Goal: Answer question/provide support: Share knowledge or assist other users

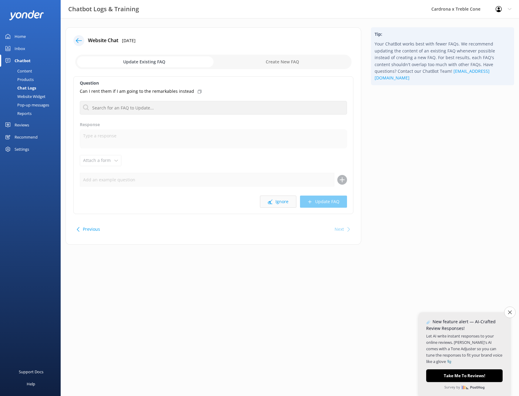
click at [282, 206] on button "Ignore" at bounding box center [278, 202] width 36 height 12
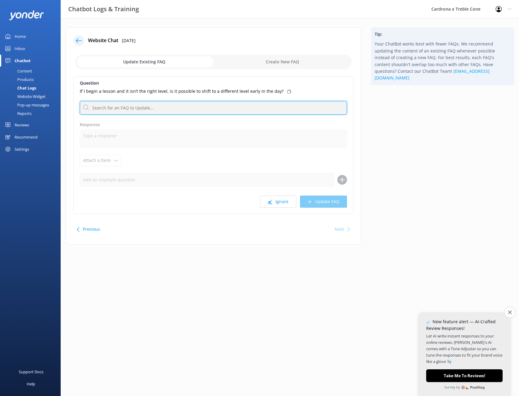
click at [122, 109] on input "text" at bounding box center [213, 108] width 267 height 14
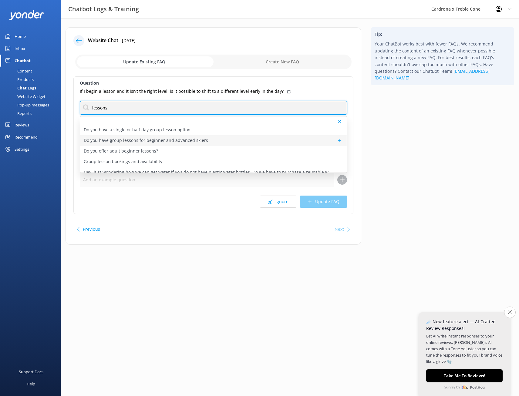
scroll to position [91, 0]
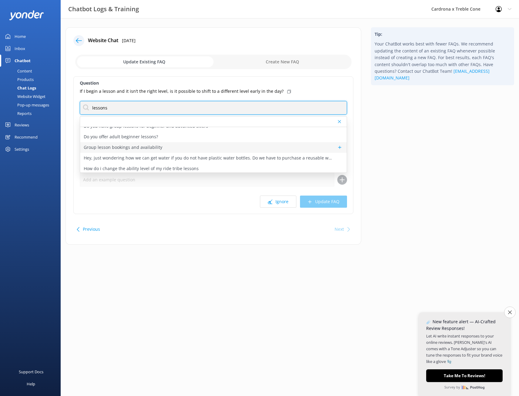
type input "lessons"
click at [119, 149] on p "Group lesson bookings and availability" at bounding box center [123, 147] width 79 height 7
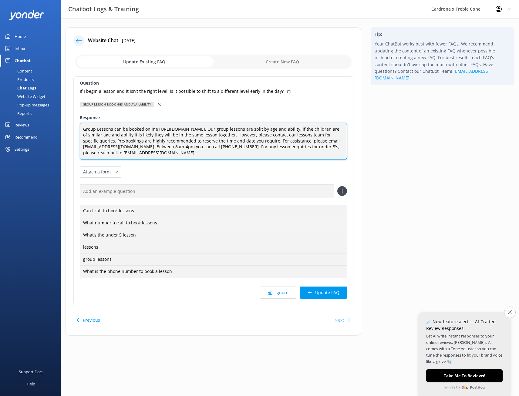
click at [240, 153] on textarea "Group Lessons can be booked online [URL][DOMAIN_NAME]. Our group lessons are sp…" at bounding box center [213, 141] width 267 height 37
type textarea "Group Lessons can be booked online [URL][DOMAIN_NAME]. Our group lessons are sp…"
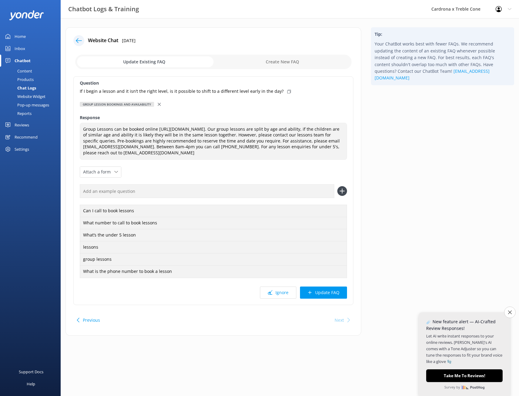
drag, startPoint x: 330, startPoint y: 294, endPoint x: 336, endPoint y: 291, distance: 6.8
click at [330, 294] on button "Update FAQ" at bounding box center [323, 293] width 47 height 12
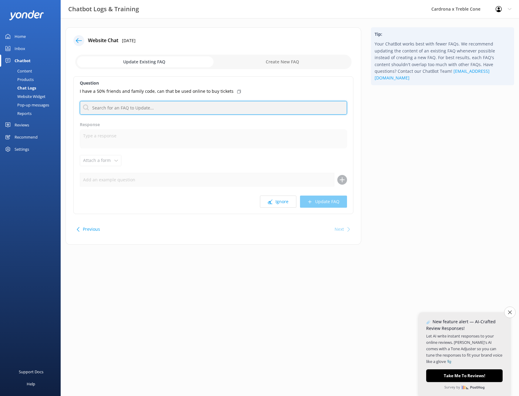
click at [208, 111] on input "text" at bounding box center [213, 108] width 267 height 14
click at [277, 201] on button "Ignore" at bounding box center [278, 202] width 36 height 12
click at [286, 200] on button "Ignore" at bounding box center [278, 202] width 36 height 12
click at [158, 108] on input "text" at bounding box center [213, 108] width 267 height 14
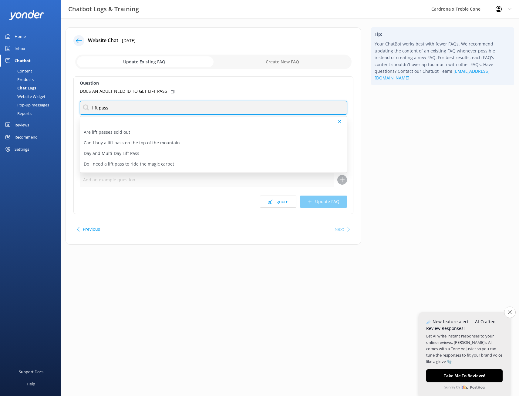
click at [122, 110] on input "lift pass" at bounding box center [213, 108] width 267 height 14
type input "lift pass"
click at [76, 131] on div "Question DOES AN ADULT NEED ID TO GET LIFT PASS lift pass Are lift passes sold …" at bounding box center [213, 145] width 280 height 138
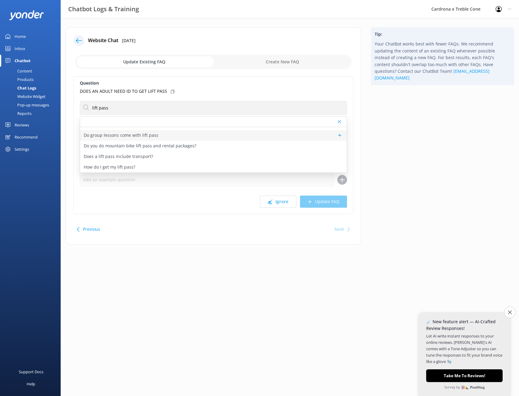
scroll to position [61, 0]
click at [108, 160] on p "How do I get my lift pass?" at bounding box center [110, 156] width 52 height 7
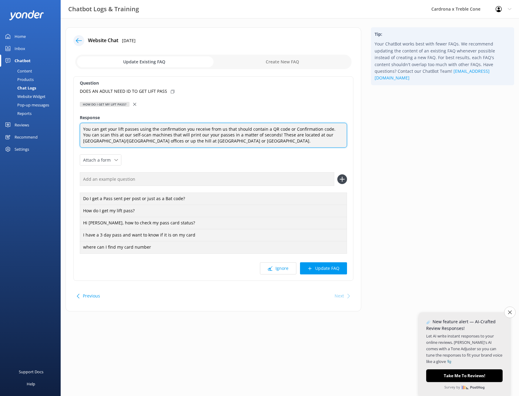
click at [229, 144] on textarea "You can get your lift passes using the confirmation you receive from us that sh…" at bounding box center [213, 135] width 267 height 25
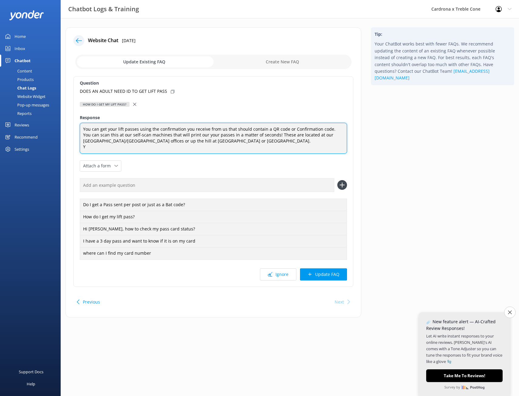
scroll to position [0, 0]
paste textarea "[URL][DOMAIN_NAME]"
type textarea "You can get your lift passes using the confirmation you receive from us that sh…"
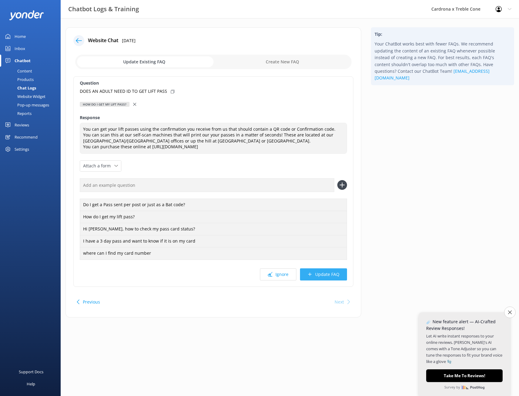
click at [322, 274] on button "Update FAQ" at bounding box center [323, 274] width 47 height 12
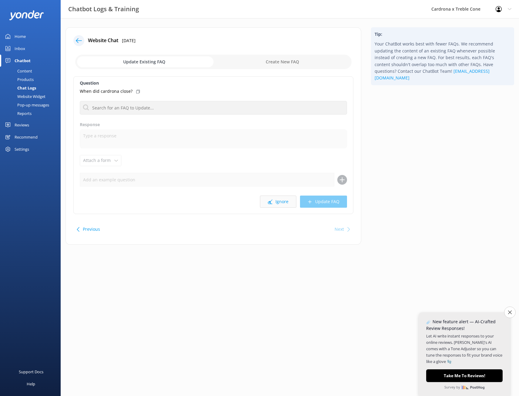
click at [270, 201] on use at bounding box center [270, 202] width 5 height 5
click at [278, 202] on button "Ignore" at bounding box center [278, 202] width 36 height 12
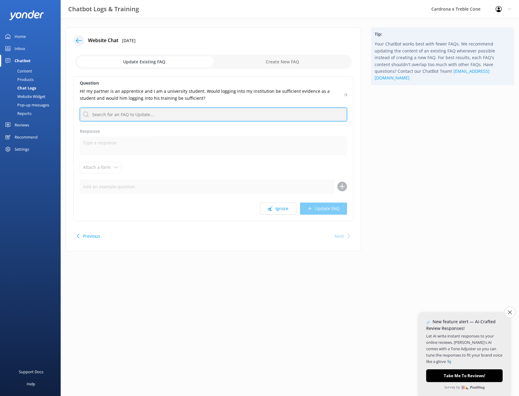
click at [109, 115] on input "text" at bounding box center [213, 115] width 267 height 14
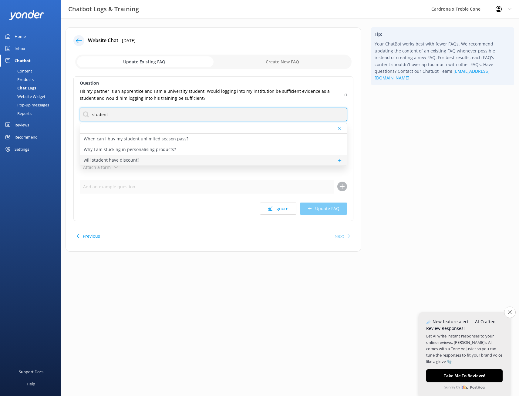
type input "student"
click at [134, 161] on p "will student have discount?" at bounding box center [111, 160] width 55 height 7
type textarea "We do offer a student rate for both day passes, and season passes. You can view…"
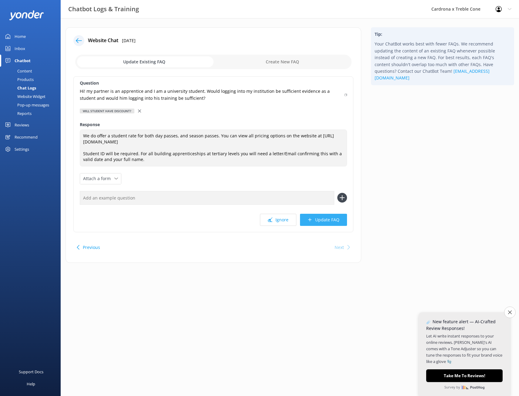
click at [321, 217] on button "Update FAQ" at bounding box center [323, 220] width 47 height 12
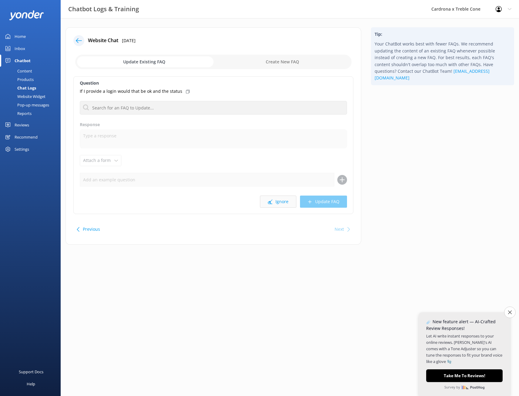
click at [278, 202] on button "Ignore" at bounding box center [278, 202] width 36 height 12
click at [457, 174] on div "Tip: Your ChatBot works best with fewer FAQs. We recommend updating the content…" at bounding box center [442, 138] width 153 height 223
click at [279, 204] on button "Ignore" at bounding box center [278, 202] width 36 height 12
click at [280, 204] on button "Ignore" at bounding box center [278, 202] width 36 height 12
click at [272, 203] on button "Ignore" at bounding box center [278, 202] width 36 height 12
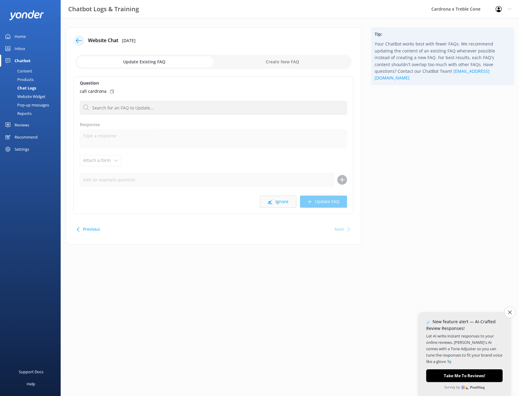
click at [274, 203] on button "Ignore" at bounding box center [278, 202] width 36 height 12
click at [279, 202] on button "Ignore" at bounding box center [278, 202] width 36 height 12
click at [125, 108] on input "text" at bounding box center [213, 108] width 267 height 14
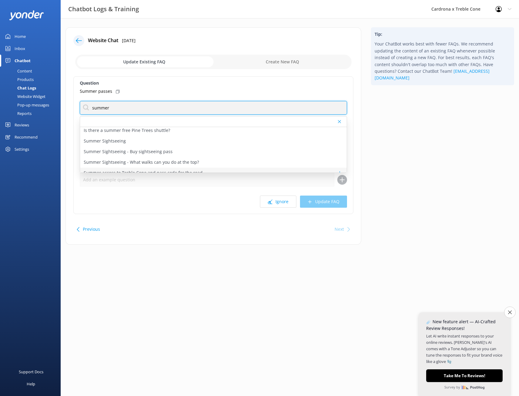
scroll to position [20, 0]
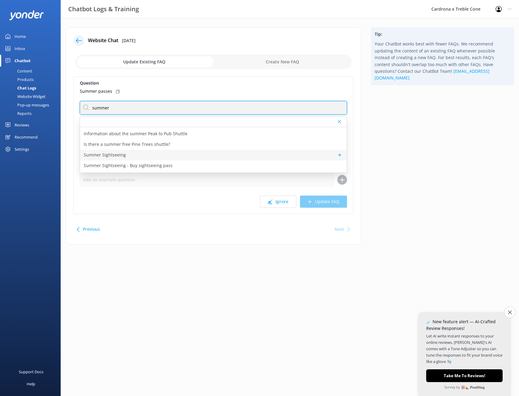
type input "summer"
click at [133, 156] on div "Summer Sightseeing" at bounding box center [213, 155] width 267 height 11
type textarea "Take a ride on The [PERSON_NAME] Express Chondola. Admire the views, take as ma…"
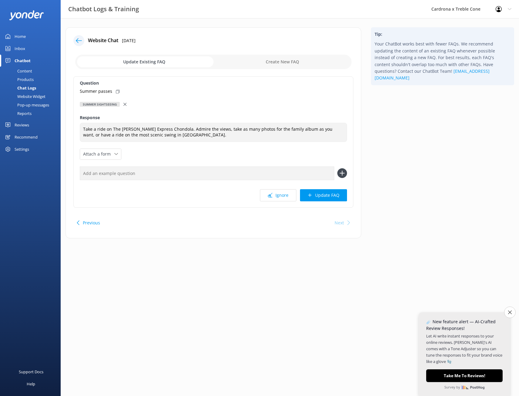
click at [125, 106] on div at bounding box center [125, 104] width 4 height 7
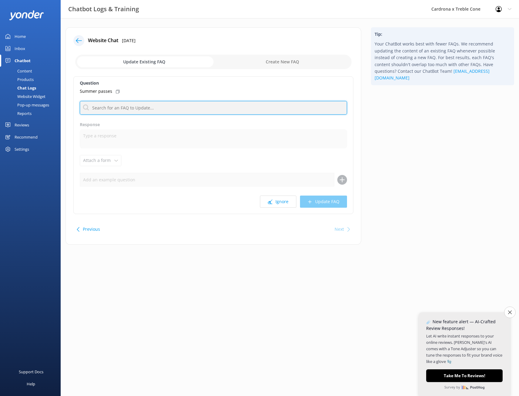
click at [116, 103] on input "text" at bounding box center [213, 108] width 267 height 14
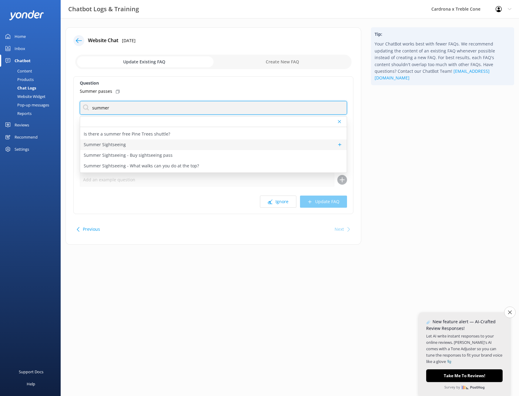
scroll to position [50, 0]
type input "summer"
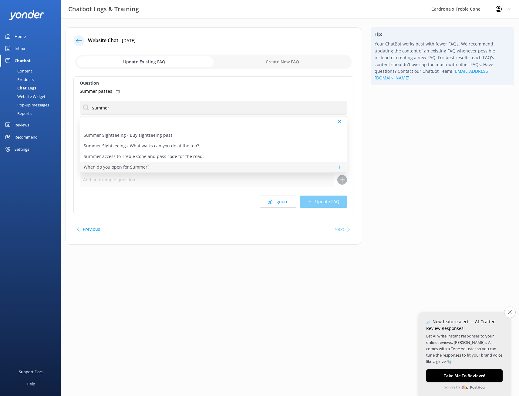
click at [136, 169] on p "When do you open for Summer?" at bounding box center [116, 167] width 65 height 7
type textarea "Our Summer opening dates and times are: [DATE] – [DATE] (closed [DATE])."
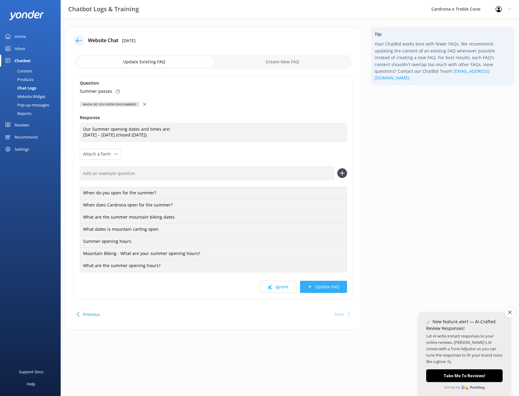
click at [318, 291] on button "Update FAQ" at bounding box center [323, 287] width 47 height 12
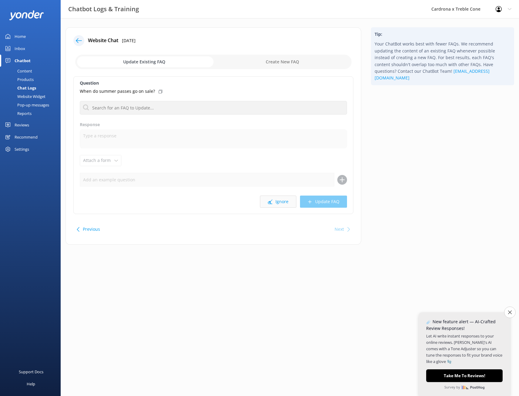
click at [284, 201] on button "Ignore" at bounding box center [278, 202] width 36 height 12
click at [281, 201] on button "Ignore" at bounding box center [278, 202] width 36 height 12
click at [283, 204] on button "Ignore" at bounding box center [278, 202] width 36 height 12
click at [280, 200] on button "Ignore" at bounding box center [278, 202] width 36 height 12
click at [277, 204] on button "Ignore" at bounding box center [278, 202] width 36 height 12
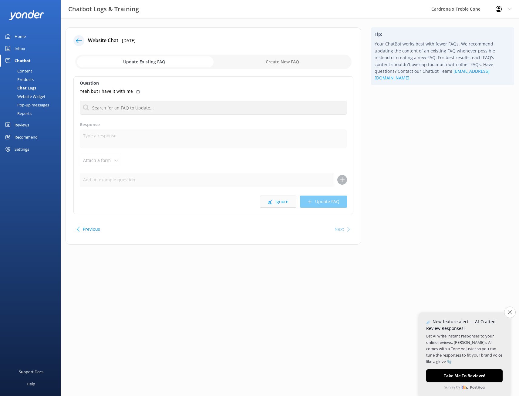
click at [286, 201] on button "Ignore" at bounding box center [278, 202] width 36 height 12
click at [287, 201] on button "Ignore" at bounding box center [278, 202] width 36 height 12
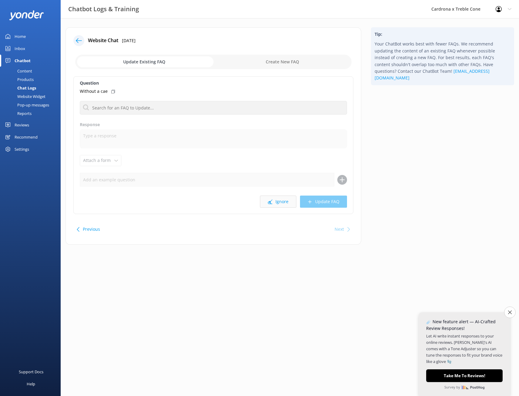
click at [285, 202] on button "Ignore" at bounding box center [278, 202] width 36 height 12
click at [274, 201] on button "Ignore" at bounding box center [278, 202] width 36 height 12
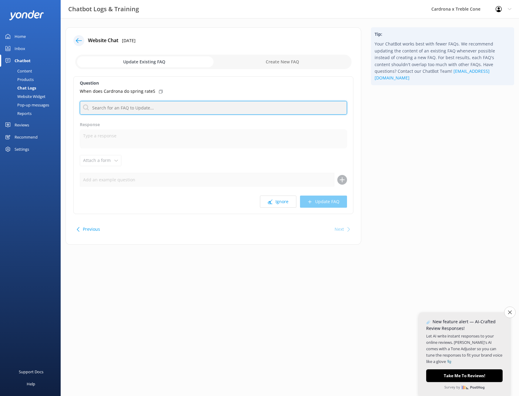
click at [102, 109] on input "text" at bounding box center [213, 108] width 267 height 14
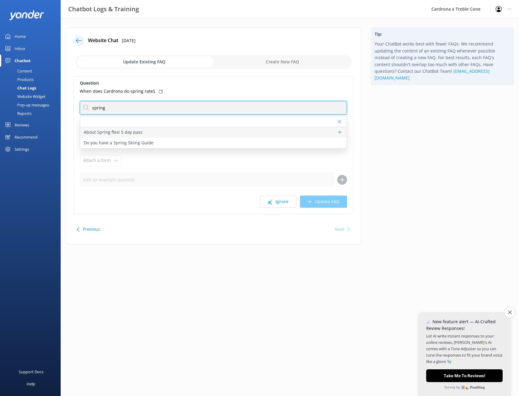
type input "spring"
click at [129, 134] on p "About Spring flexi 5 day pass" at bounding box center [113, 132] width 59 height 7
type textarea "Spring Flexi 5 Day Passes or Spring Season passes are not available for Winter …"
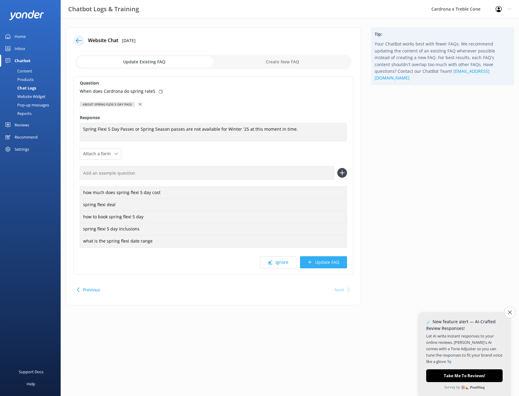
click at [319, 264] on button "Update FAQ" at bounding box center [323, 262] width 47 height 12
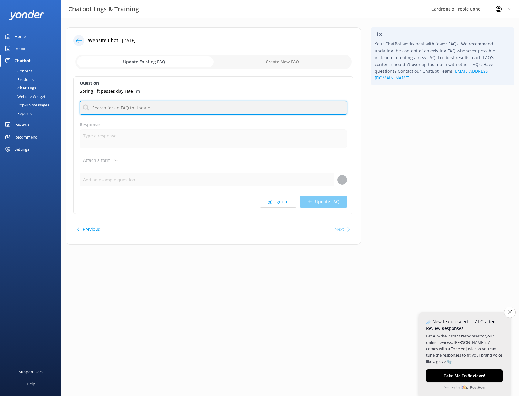
click at [162, 111] on input "text" at bounding box center [213, 108] width 267 height 14
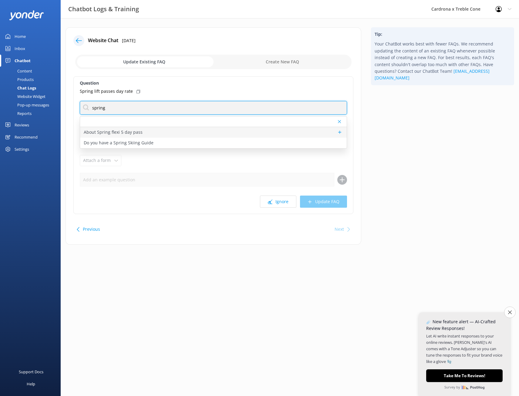
type input "spring"
click at [129, 134] on p "About Spring flexi 5 day pass" at bounding box center [113, 132] width 59 height 7
type textarea "Spring Flexi 5 Day Passes or Spring Season passes are not available for Winter …"
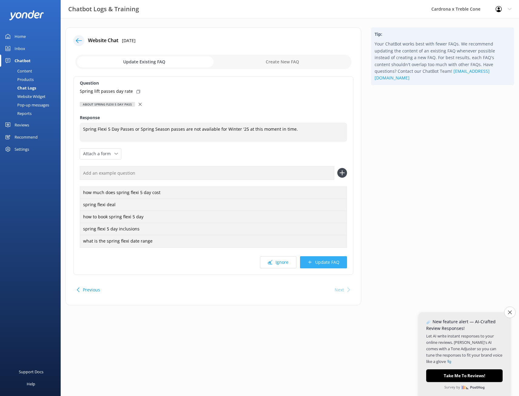
click at [313, 263] on button "Update FAQ" at bounding box center [323, 262] width 47 height 12
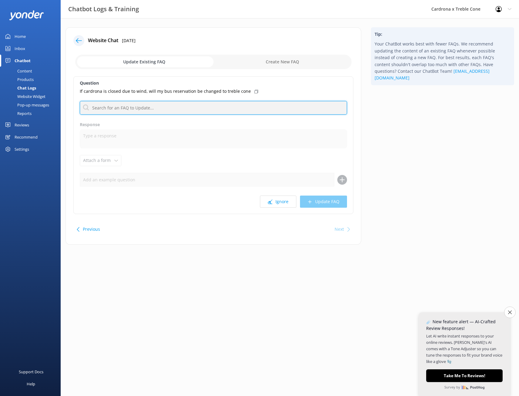
click at [158, 109] on input "text" at bounding box center [213, 108] width 267 height 14
click at [290, 203] on button "Ignore" at bounding box center [278, 202] width 36 height 12
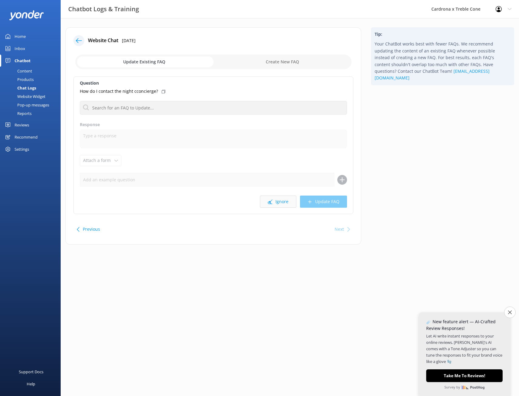
click at [275, 203] on button "Ignore" at bounding box center [278, 202] width 36 height 12
click at [288, 201] on button "Ignore" at bounding box center [278, 202] width 36 height 12
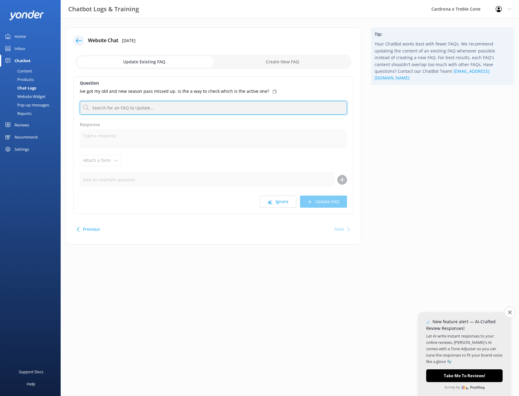
click at [196, 104] on input "text" at bounding box center [213, 108] width 267 height 14
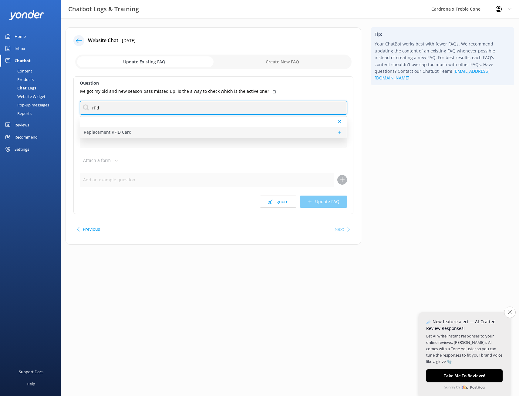
type input "rfid"
click at [154, 135] on div "Replacement RFID Card" at bounding box center [213, 132] width 267 height 11
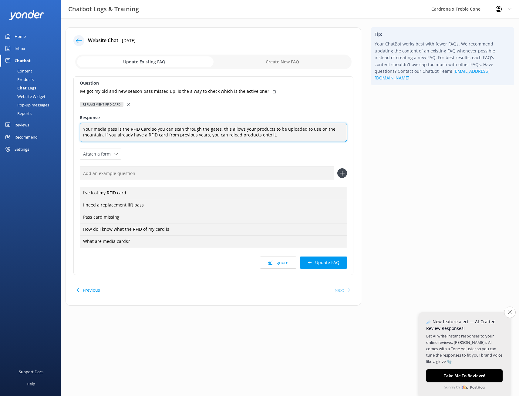
click at [279, 135] on textarea "Your media pass is the RFID Card so you can scan through the gates, this allows…" at bounding box center [213, 132] width 267 height 19
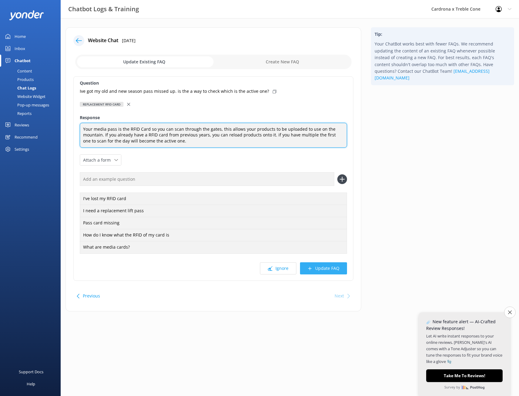
type textarea "Your media pass is the RFID Card so you can scan through the gates, this allows…"
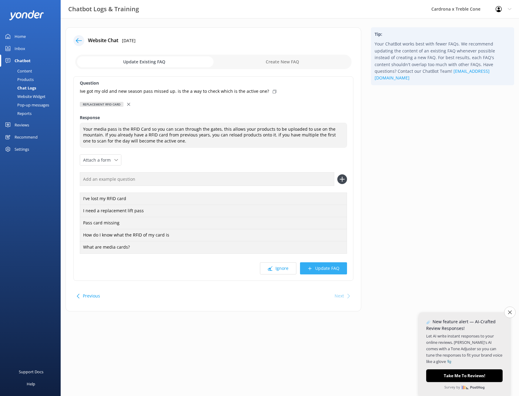
click at [335, 270] on button "Update FAQ" at bounding box center [323, 268] width 47 height 12
click at [325, 270] on button "Update FAQ" at bounding box center [323, 268] width 47 height 12
click at [330, 267] on button "Update FAQ" at bounding box center [323, 268] width 47 height 12
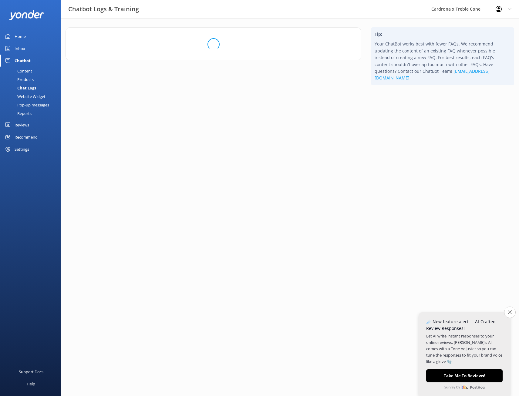
click at [22, 38] on div "Home" at bounding box center [20, 36] width 11 height 12
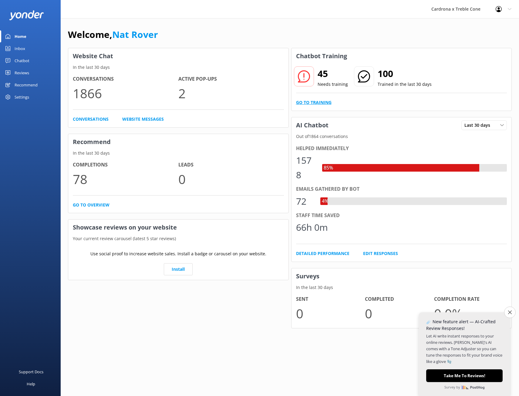
click at [323, 101] on link "Go to Training" at bounding box center [313, 102] width 35 height 7
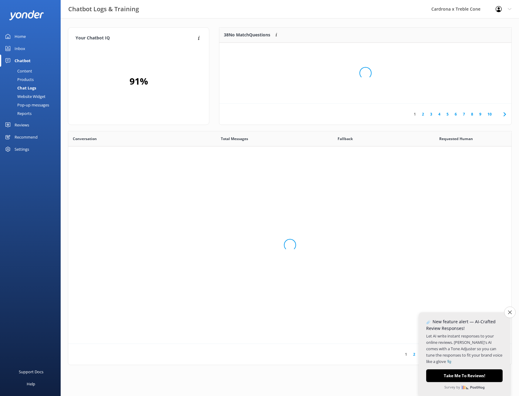
scroll to position [208, 438]
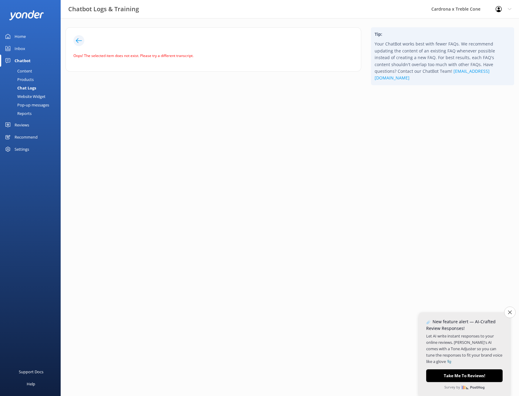
click at [21, 34] on div "Home" at bounding box center [20, 36] width 11 height 12
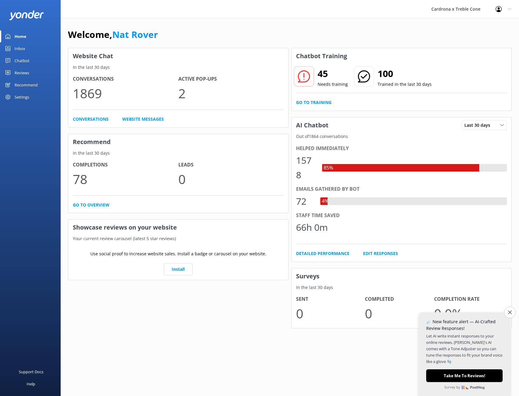
click at [23, 52] on div "Inbox" at bounding box center [20, 48] width 11 height 12
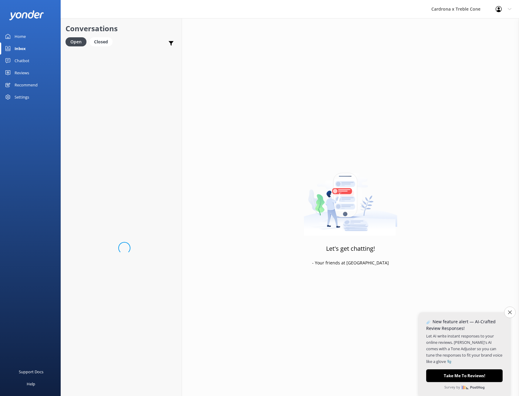
click at [26, 35] on link "Home" at bounding box center [30, 36] width 61 height 12
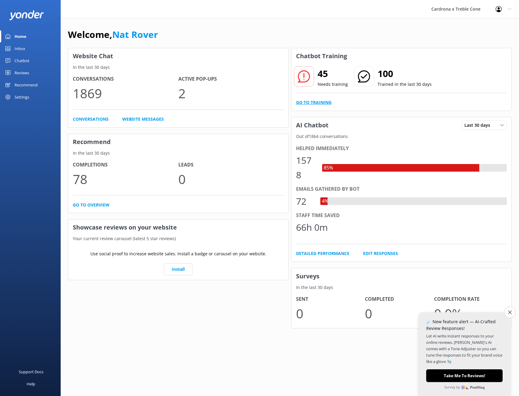
click at [313, 102] on link "Go to Training" at bounding box center [313, 102] width 35 height 7
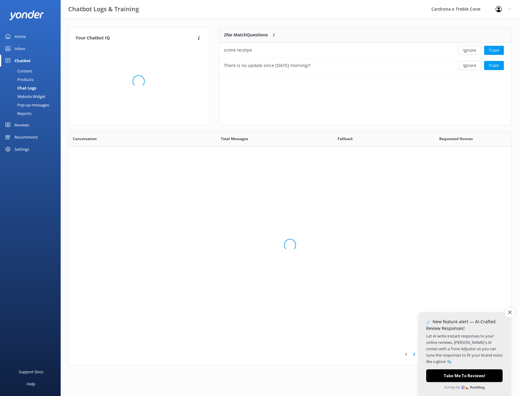
scroll to position [41, 287]
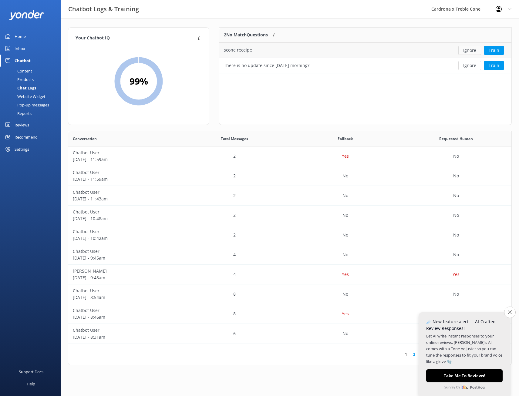
click at [468, 49] on button "Ignore" at bounding box center [469, 50] width 23 height 9
click at [467, 53] on button "Ignore" at bounding box center [469, 50] width 23 height 9
